Goal: Task Accomplishment & Management: Complete application form

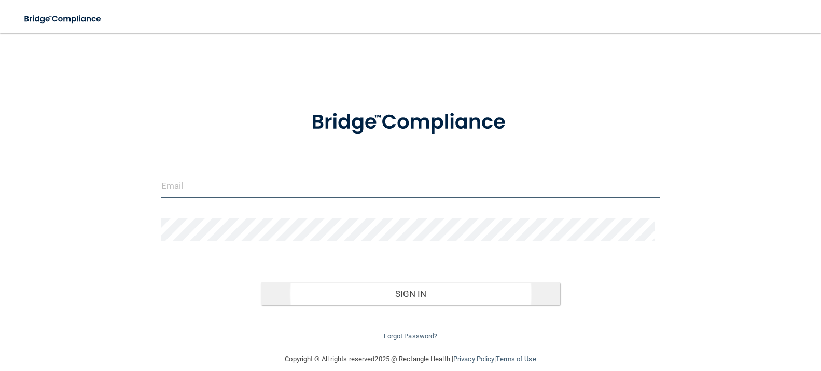
type input "[EMAIL_ADDRESS][DOMAIN_NAME]"
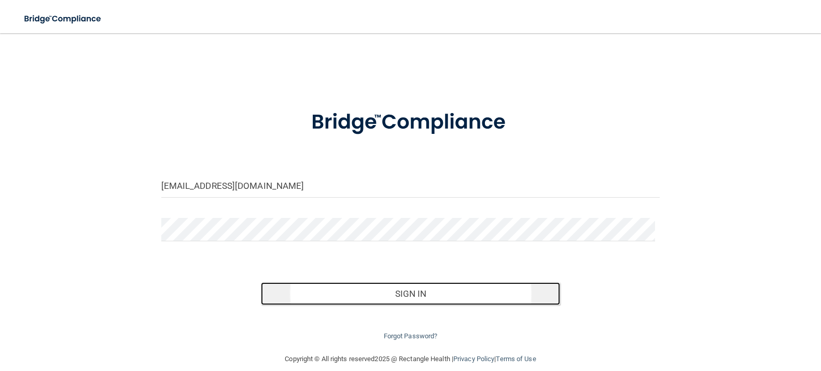
click at [405, 294] on button "Sign In" at bounding box center [410, 293] width 299 height 23
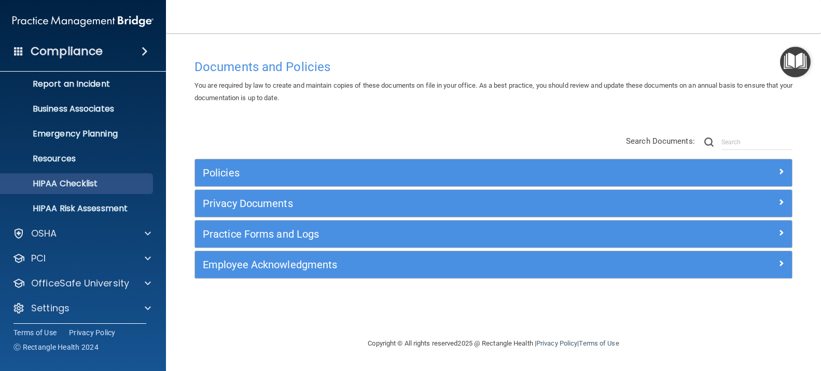
scroll to position [60, 0]
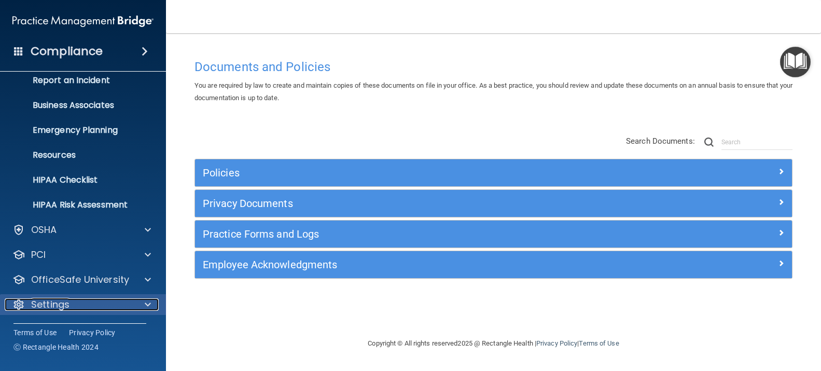
click at [149, 304] on span at bounding box center [148, 304] width 6 height 12
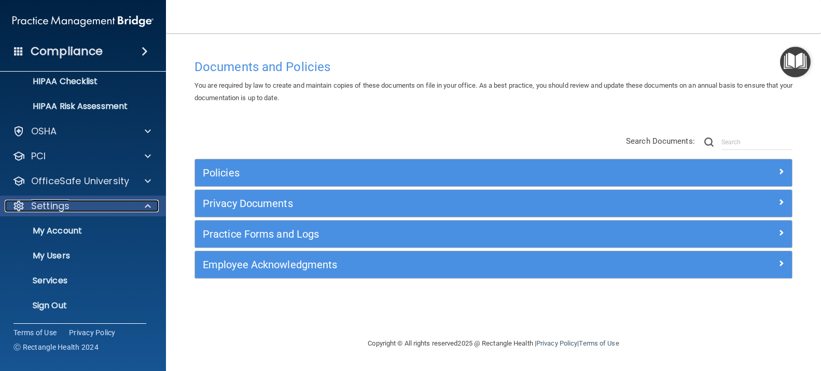
scroll to position [159, 0]
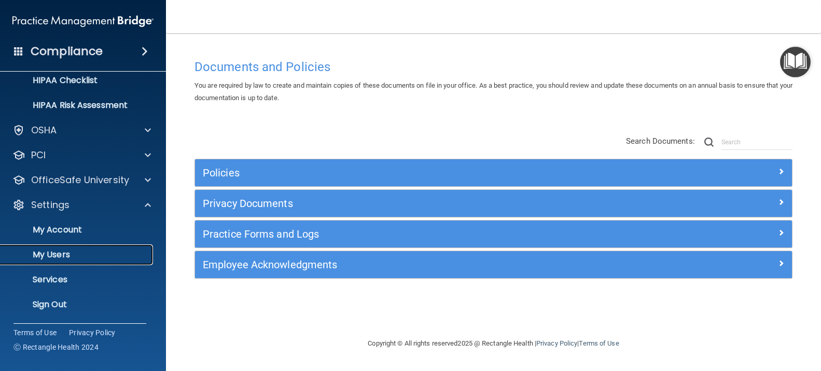
click at [88, 249] on link "My Users" at bounding box center [71, 254] width 163 height 21
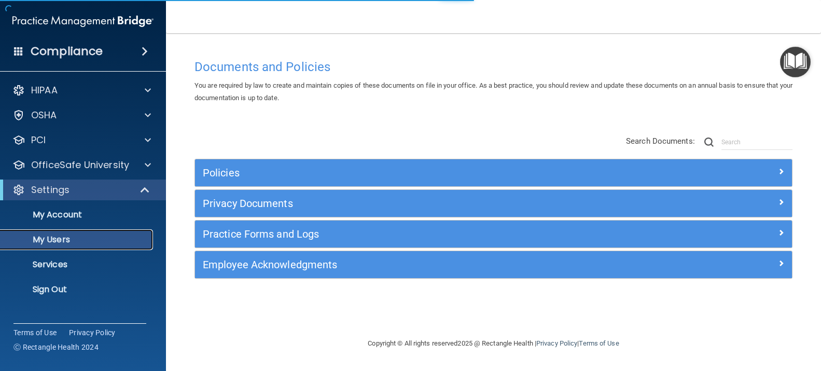
select select "20"
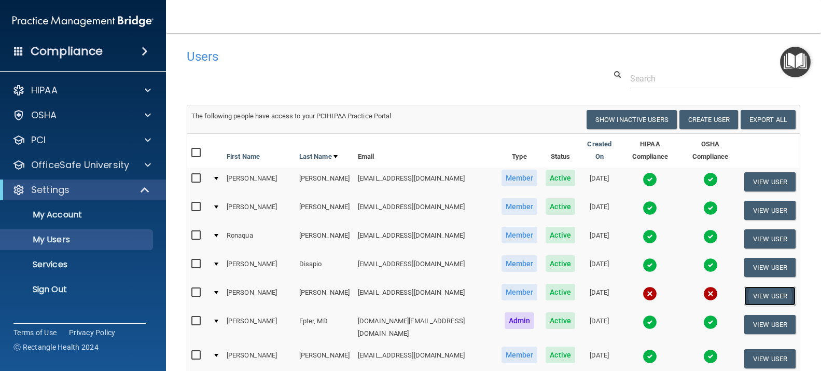
click at [755, 290] on button "View User" at bounding box center [770, 295] width 51 height 19
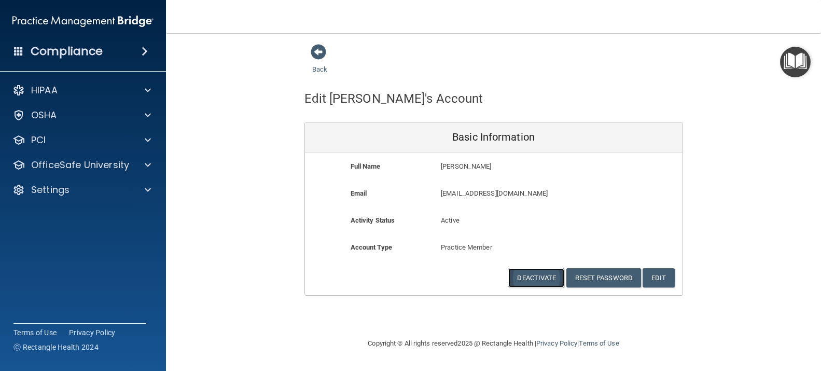
click at [542, 279] on button "Deactivate" at bounding box center [537, 277] width 56 height 19
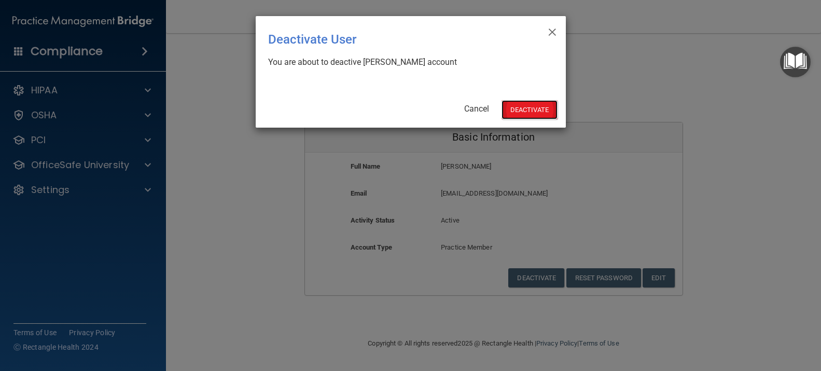
click at [528, 110] on button "Deactivate" at bounding box center [530, 109] width 56 height 19
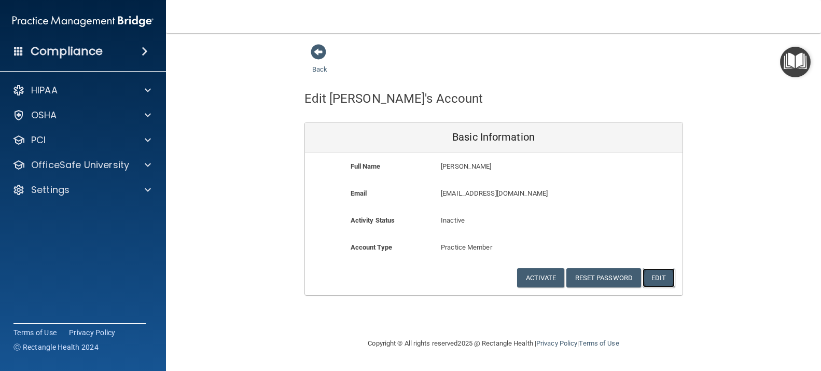
click at [653, 278] on button "Edit" at bounding box center [659, 277] width 32 height 19
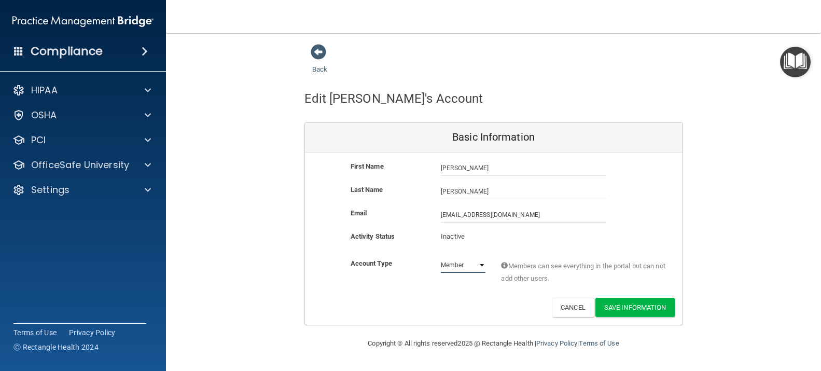
click at [483, 266] on select "Admin Member" at bounding box center [463, 265] width 45 height 16
click at [777, 229] on div "Back Edit [PERSON_NAME]'s Account Basic Information First Name [PERSON_NAME] [P…" at bounding box center [494, 185] width 614 height 282
click at [635, 307] on button "Save Information" at bounding box center [635, 307] width 79 height 19
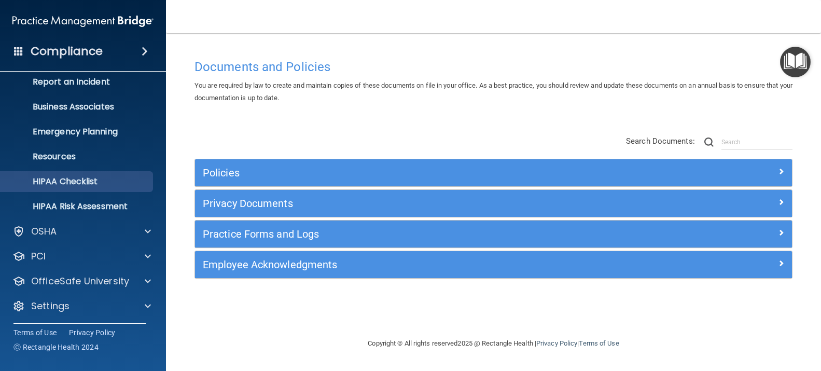
scroll to position [60, 0]
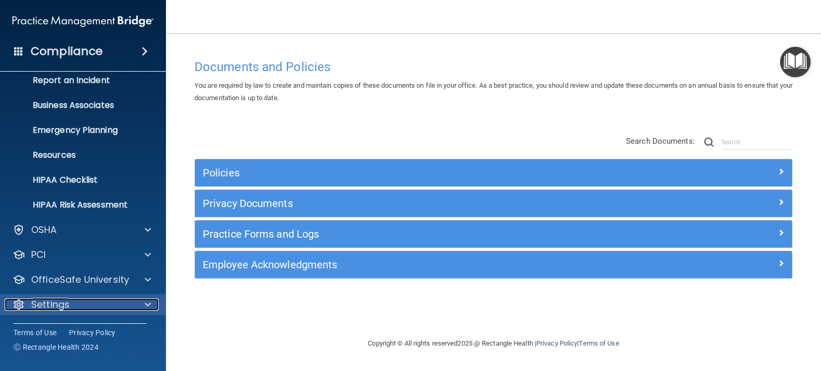
click at [54, 307] on p "Settings" at bounding box center [50, 304] width 38 height 12
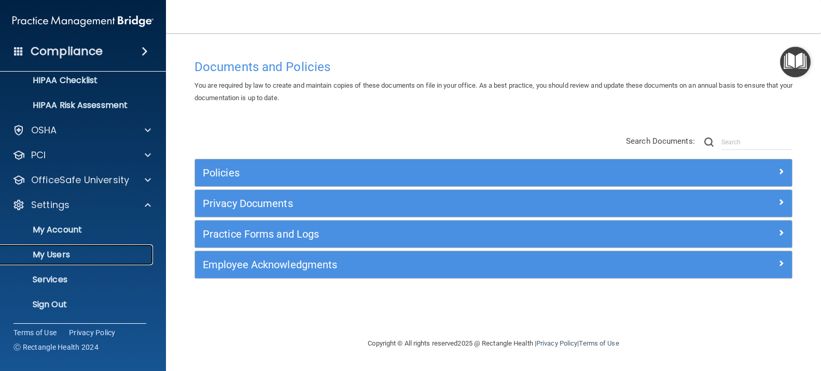
click at [64, 257] on p "My Users" at bounding box center [78, 255] width 142 height 10
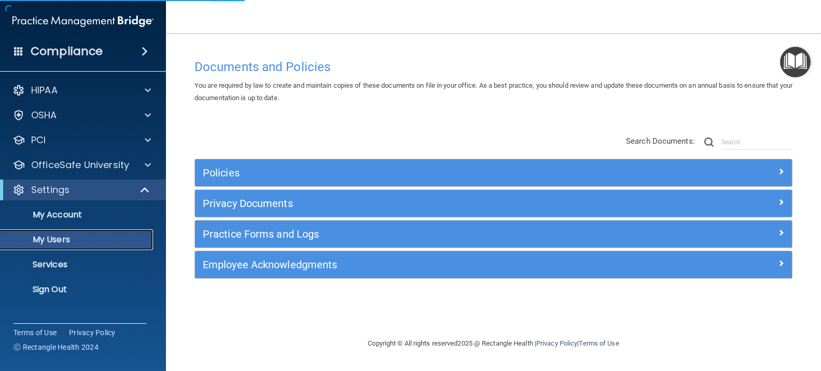
select select "20"
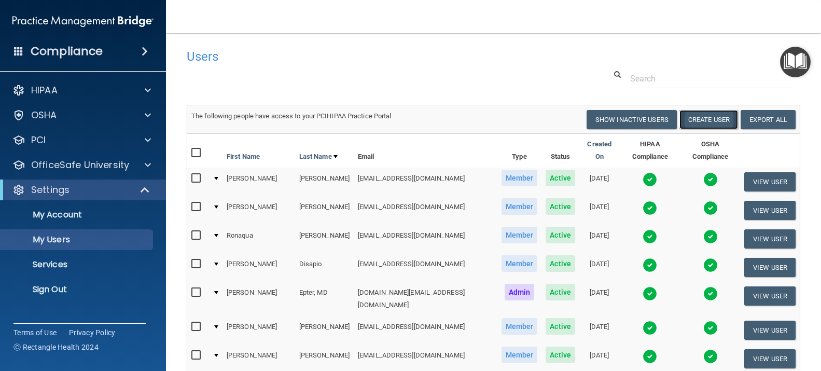
click at [704, 123] on button "Create User" at bounding box center [709, 119] width 59 height 19
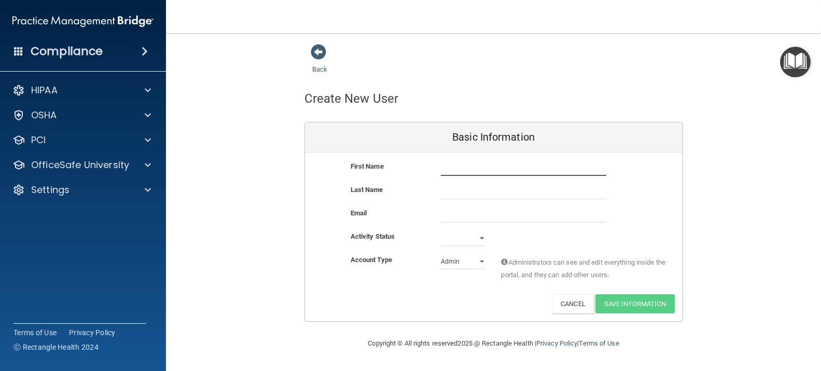
click at [446, 170] on input "text" at bounding box center [524, 168] width 166 height 16
type input "Hunter"
click at [445, 194] on input "text" at bounding box center [524, 192] width 166 height 16
click at [456, 192] on input "Chavous" at bounding box center [524, 192] width 166 height 16
drag, startPoint x: 451, startPoint y: 191, endPoint x: 469, endPoint y: 191, distance: 17.6
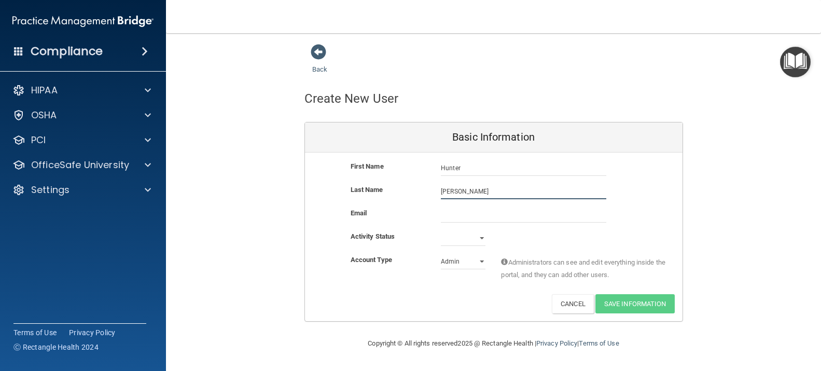
click at [469, 191] on input "Chavous" at bounding box center [524, 192] width 166 height 16
type input "Chavis"
click at [446, 214] on input "email" at bounding box center [524, 215] width 166 height 16
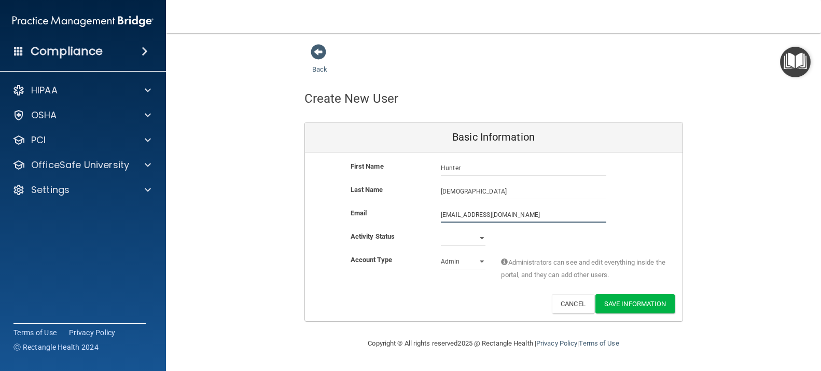
type input "chavis_hunter@yahoo.com"
click at [481, 239] on select "Active Inactive" at bounding box center [463, 240] width 45 height 16
select select "active"
click at [441, 230] on select "Active Inactive" at bounding box center [463, 238] width 45 height 16
click at [484, 262] on select "Admin Member" at bounding box center [463, 262] width 45 height 16
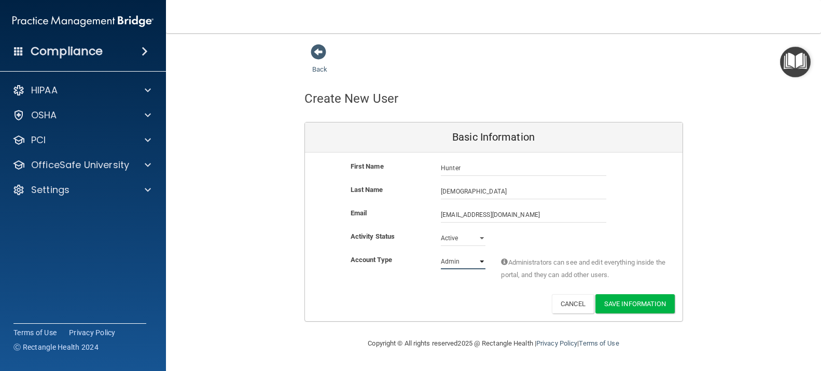
select select "practice_member"
click at [441, 254] on select "Admin Member" at bounding box center [463, 262] width 45 height 16
click at [647, 303] on button "Save Information" at bounding box center [635, 303] width 79 height 19
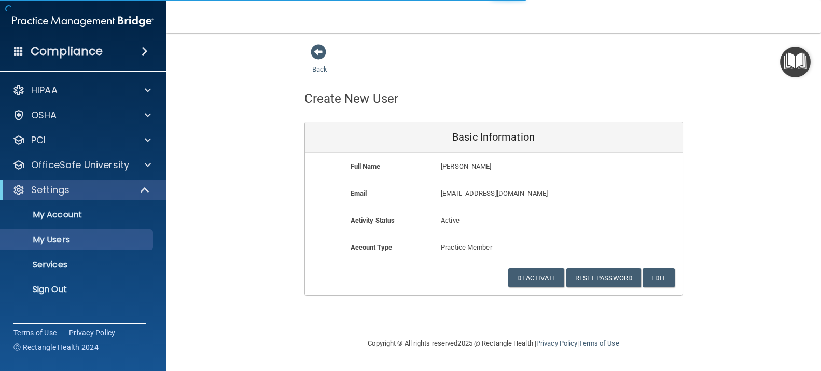
select select "20"
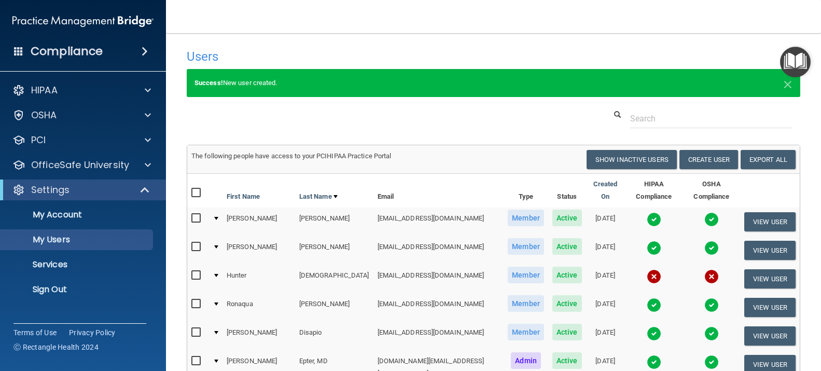
click at [482, 127] on div at bounding box center [493, 118] width 629 height 19
